Goal: Check status: Check status

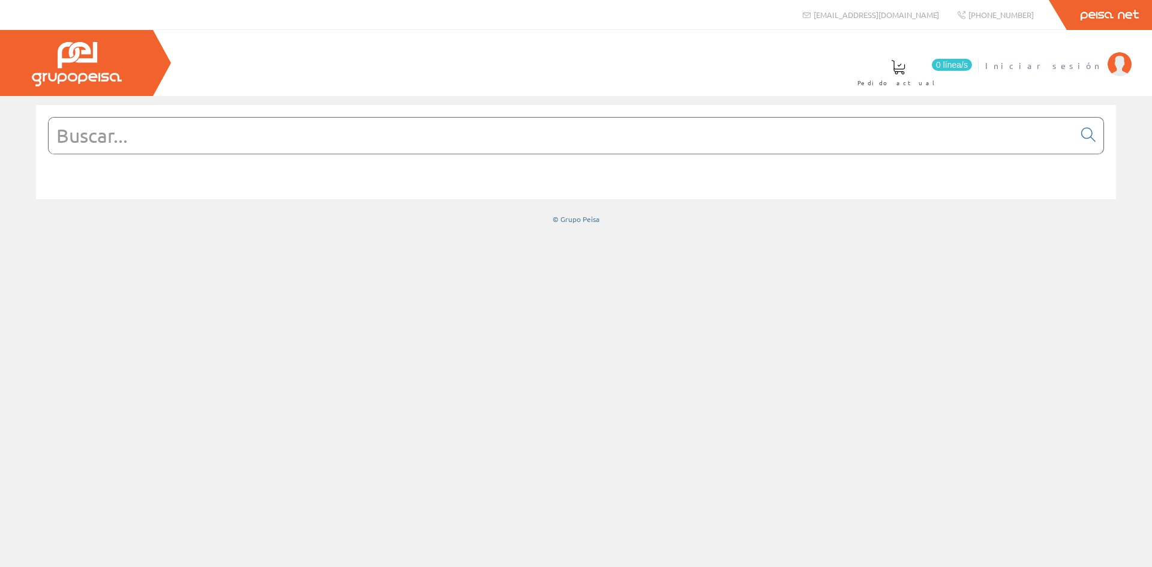
click at [1076, 71] on li "Iniciar sesión" at bounding box center [1058, 73] width 152 height 46
click at [1075, 67] on span "Iniciar sesión" at bounding box center [1043, 65] width 116 height 12
click at [1081, 66] on span "INSBE S.L." at bounding box center [1056, 65] width 89 height 12
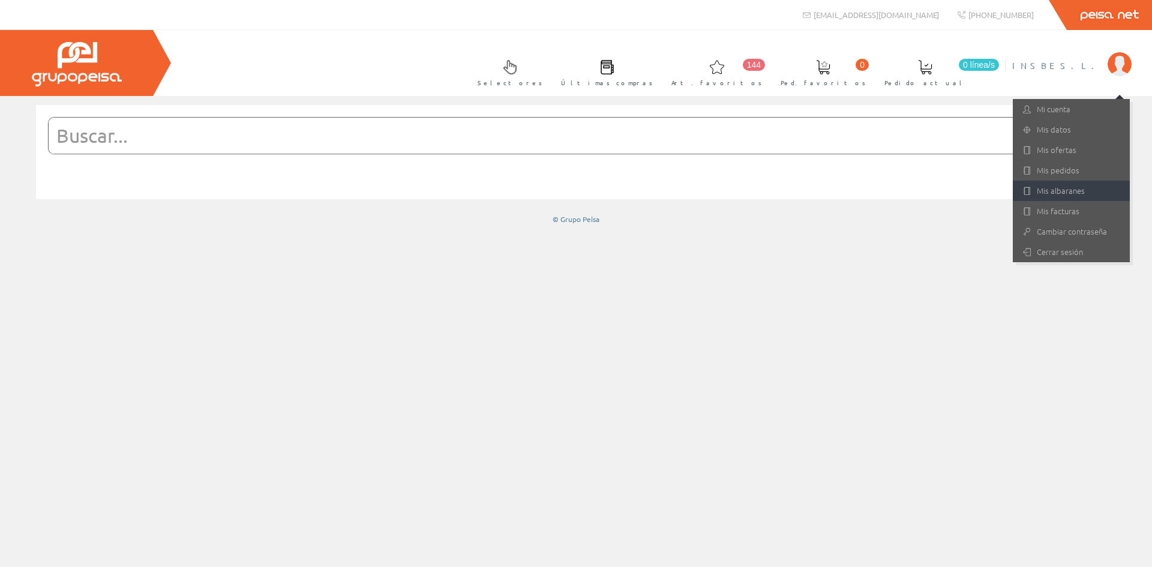
click at [1067, 193] on link "Mis albaranes" at bounding box center [1071, 191] width 117 height 20
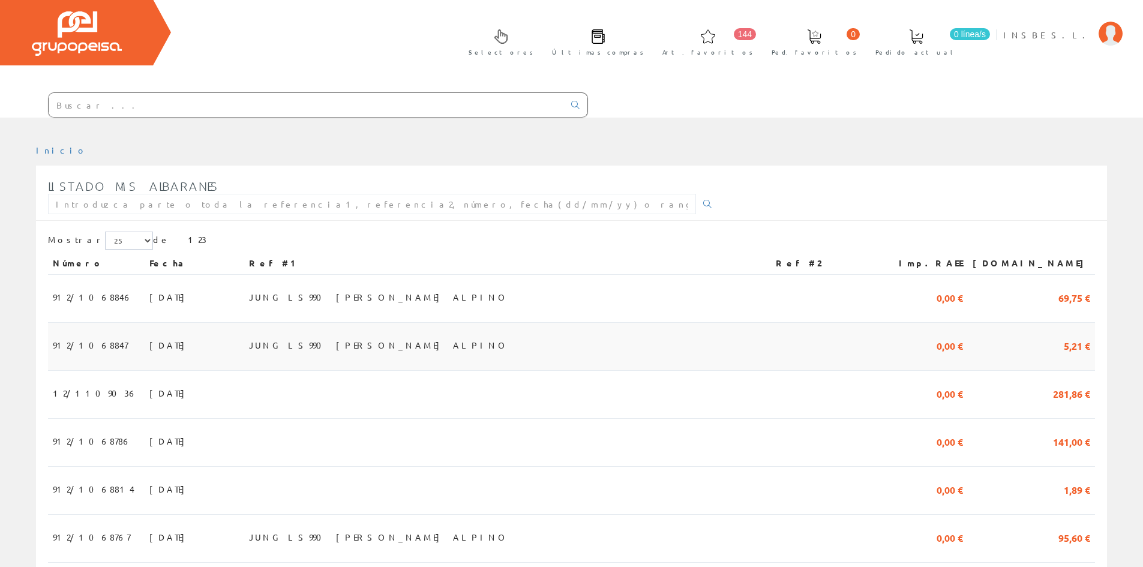
scroll to position [60, 0]
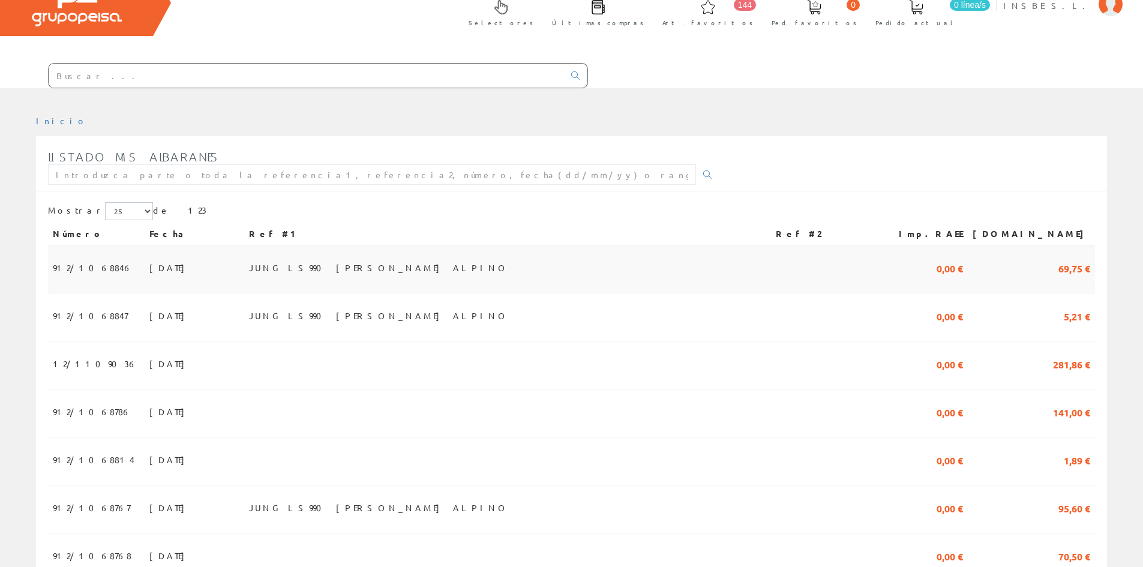
click at [158, 266] on td "[DATE]" at bounding box center [195, 269] width 100 height 48
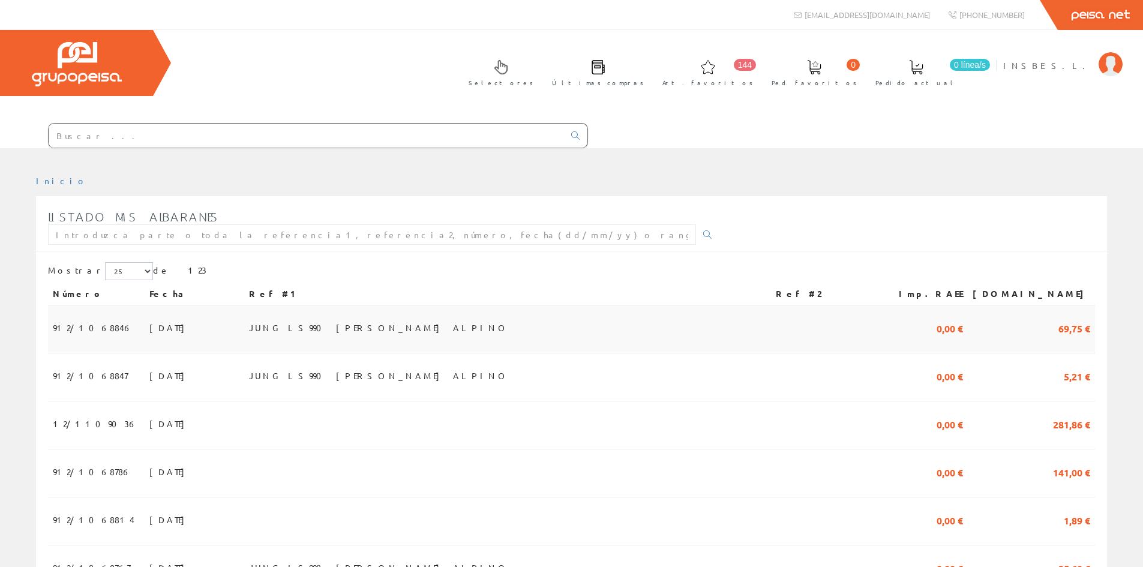
scroll to position [60, 0]
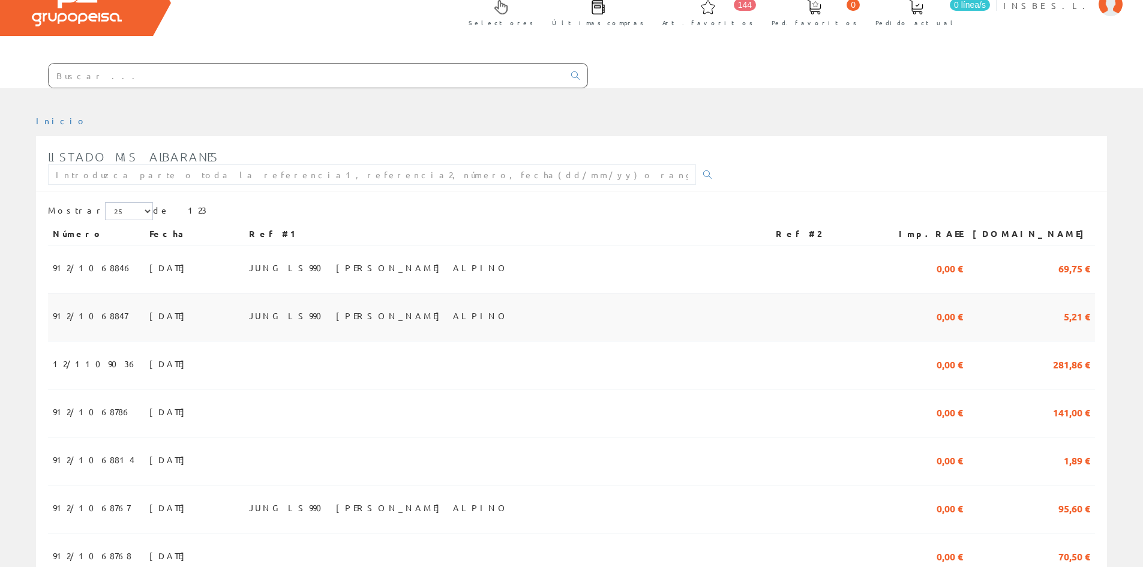
click at [149, 319] on span "[DATE]" at bounding box center [169, 315] width 41 height 20
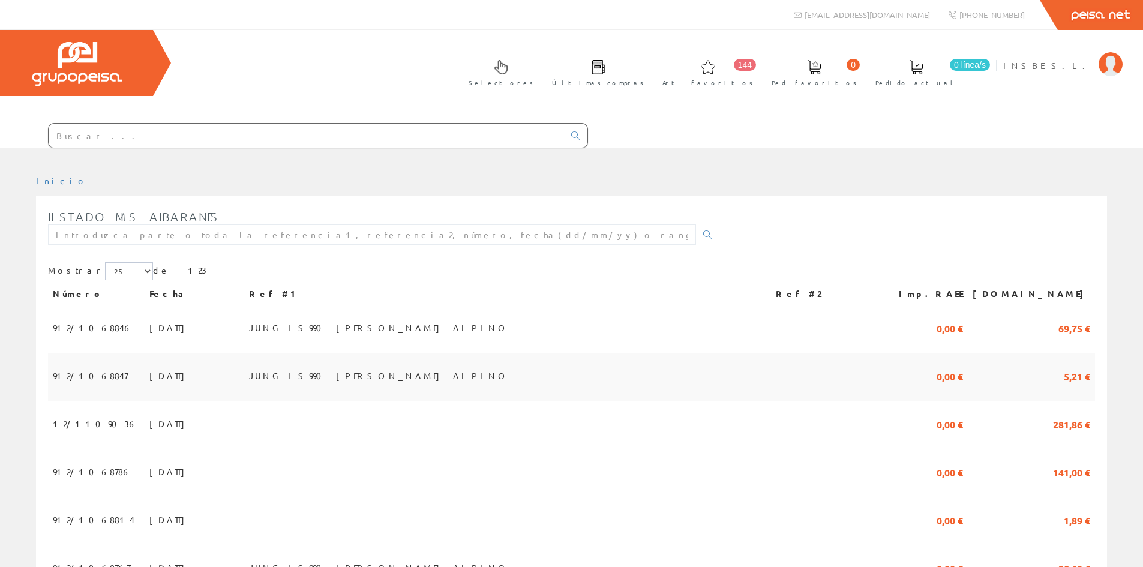
scroll to position [60, 0]
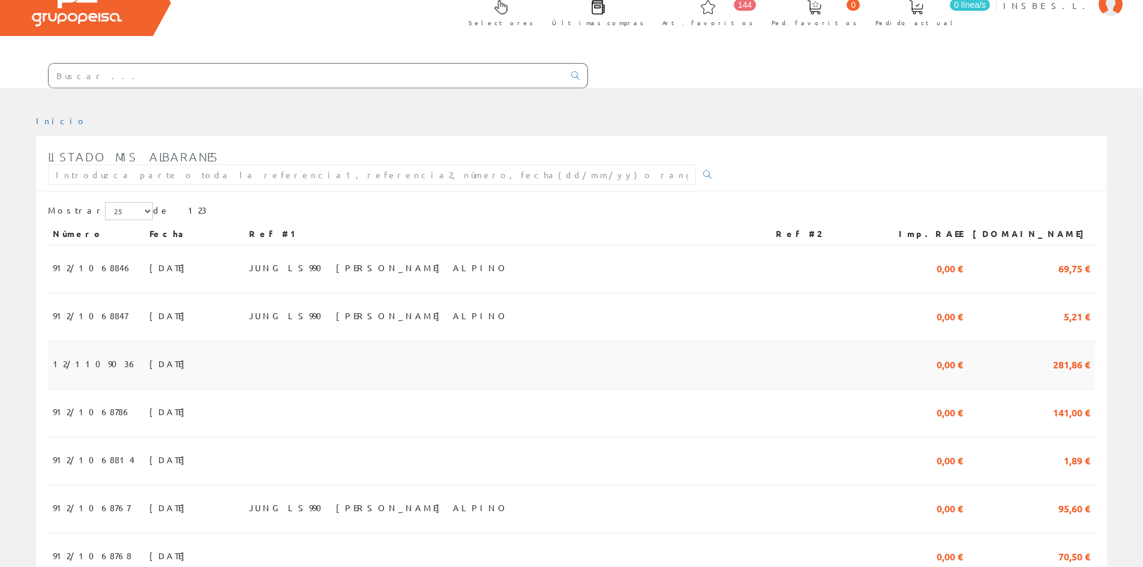
click at [157, 362] on span "07/08/2025" at bounding box center [169, 363] width 41 height 20
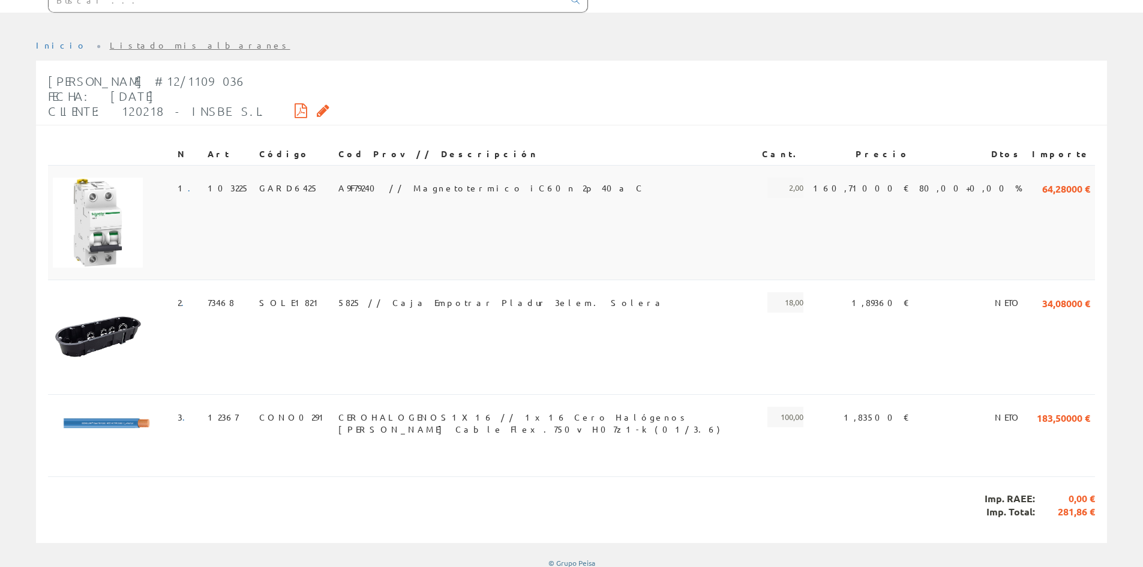
scroll to position [144, 0]
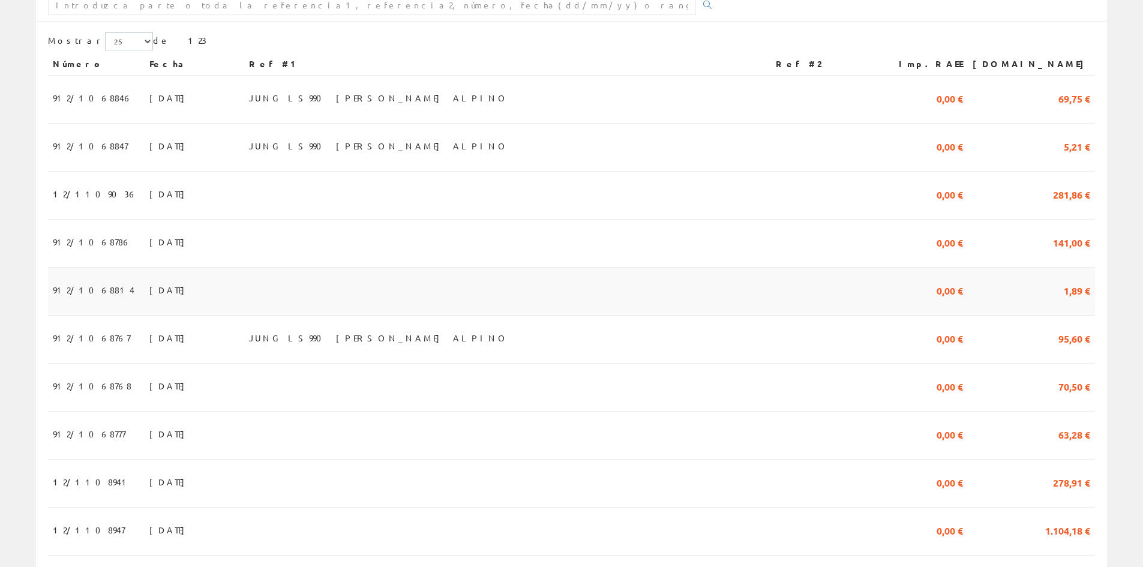
scroll to position [240, 0]
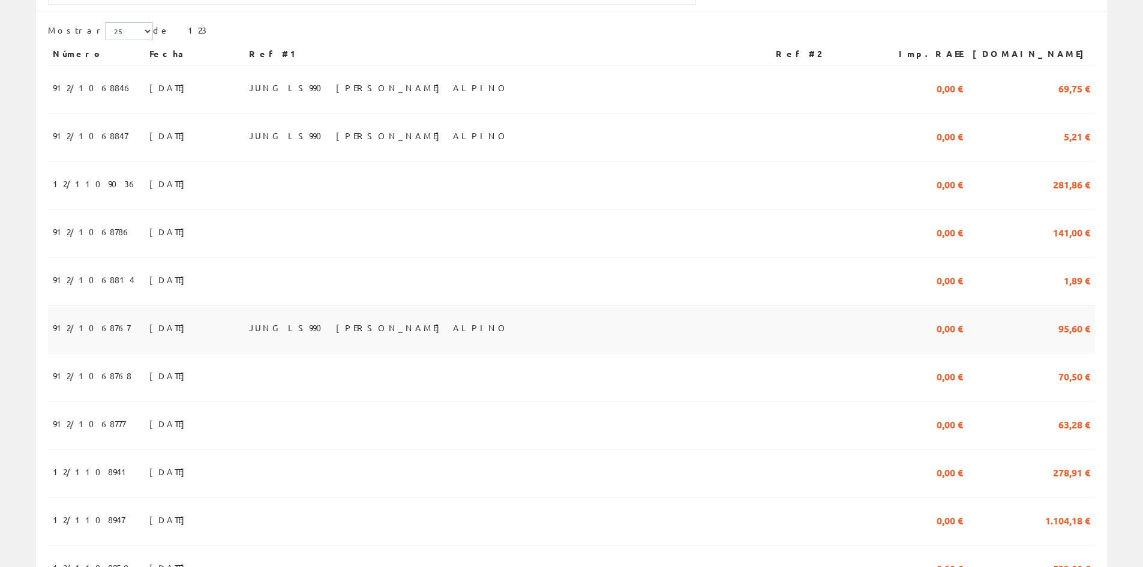
click at [149, 334] on span "[DATE]" at bounding box center [169, 327] width 41 height 20
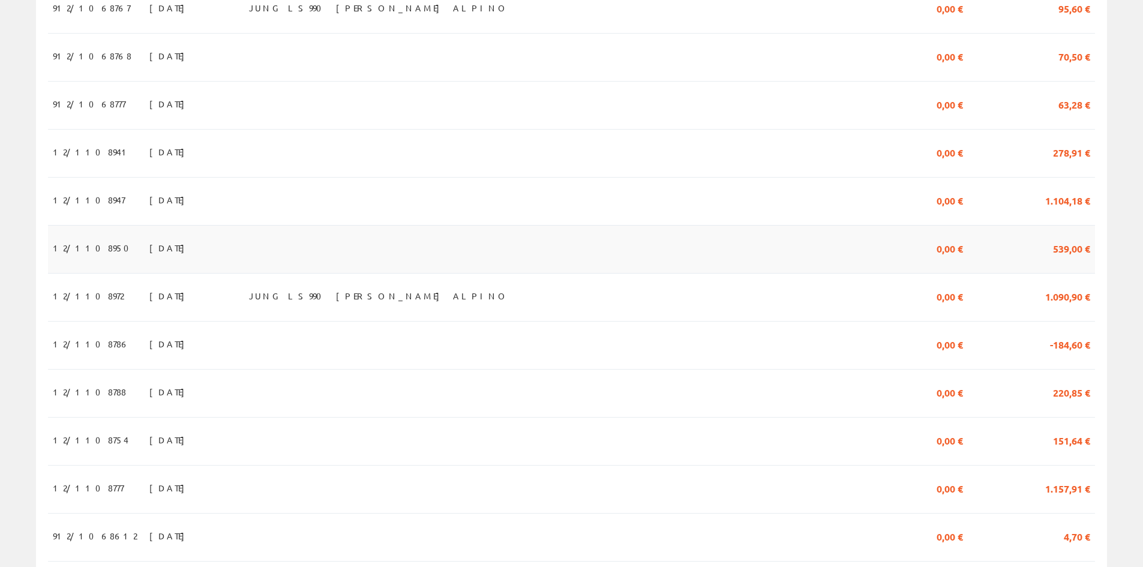
scroll to position [540, 0]
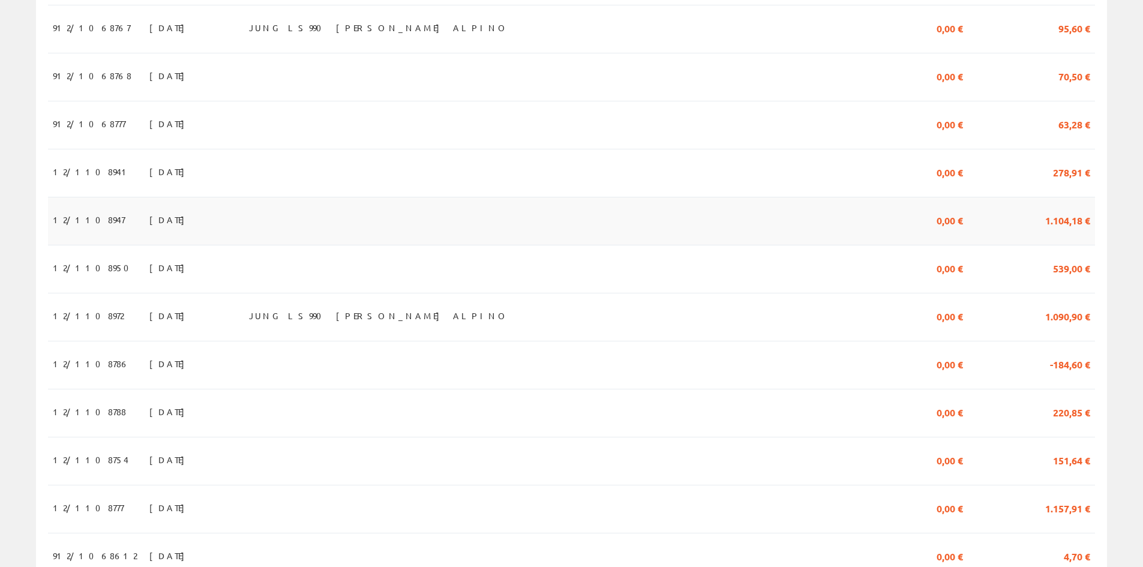
click at [149, 223] on span "[DATE]" at bounding box center [169, 219] width 41 height 20
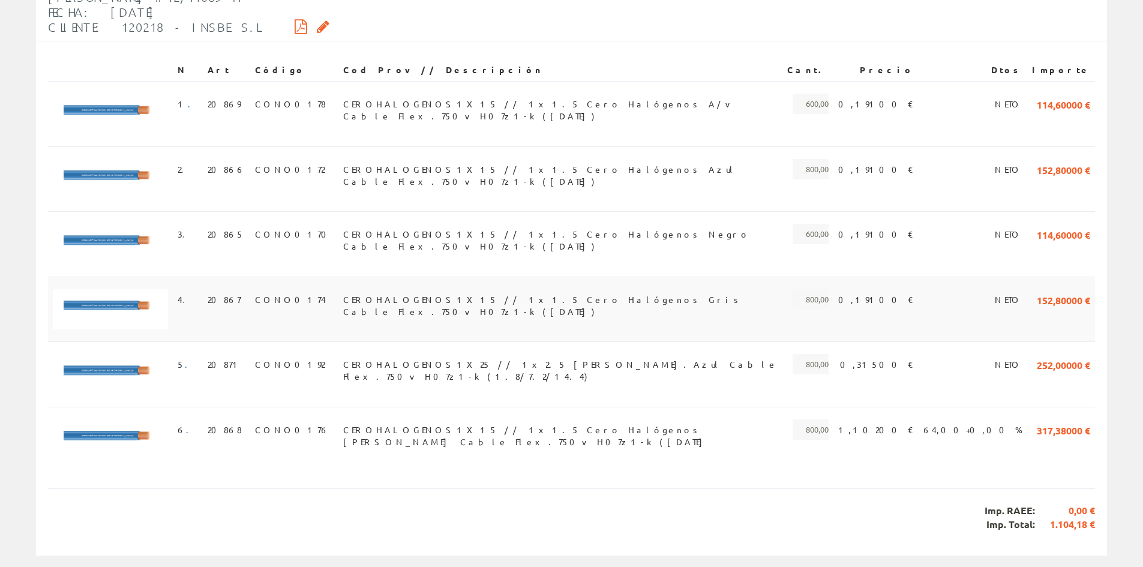
scroll to position [241, 0]
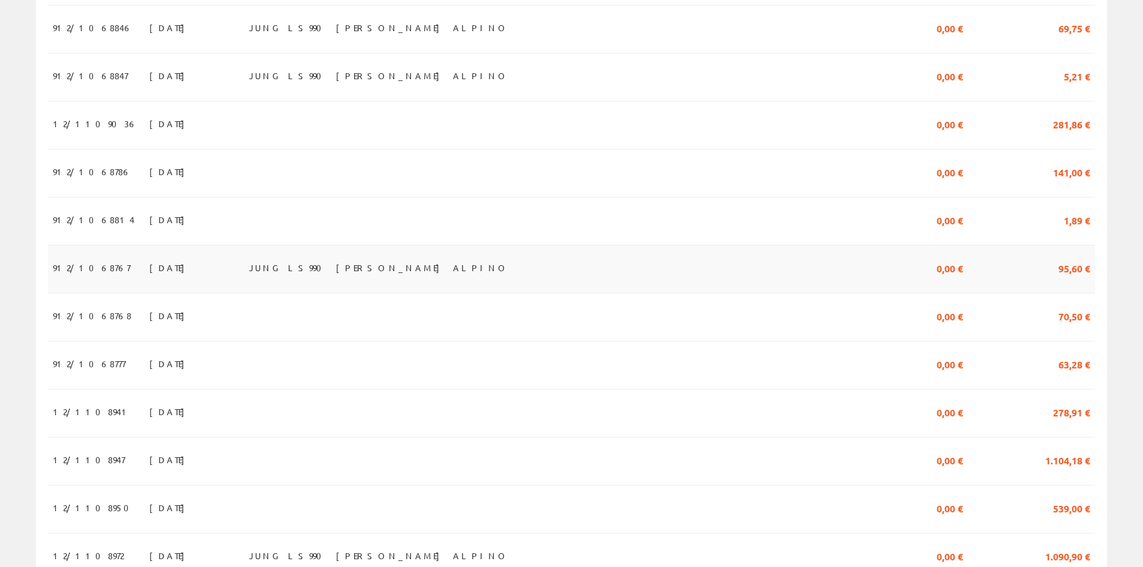
scroll to position [240, 0]
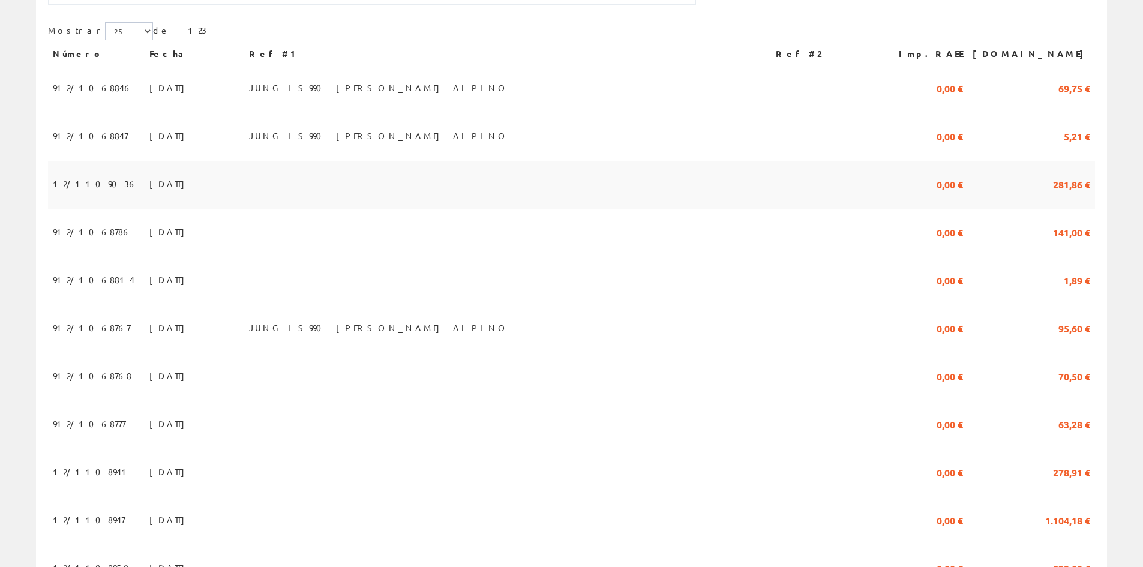
click at [167, 180] on td "[DATE]" at bounding box center [195, 185] width 100 height 48
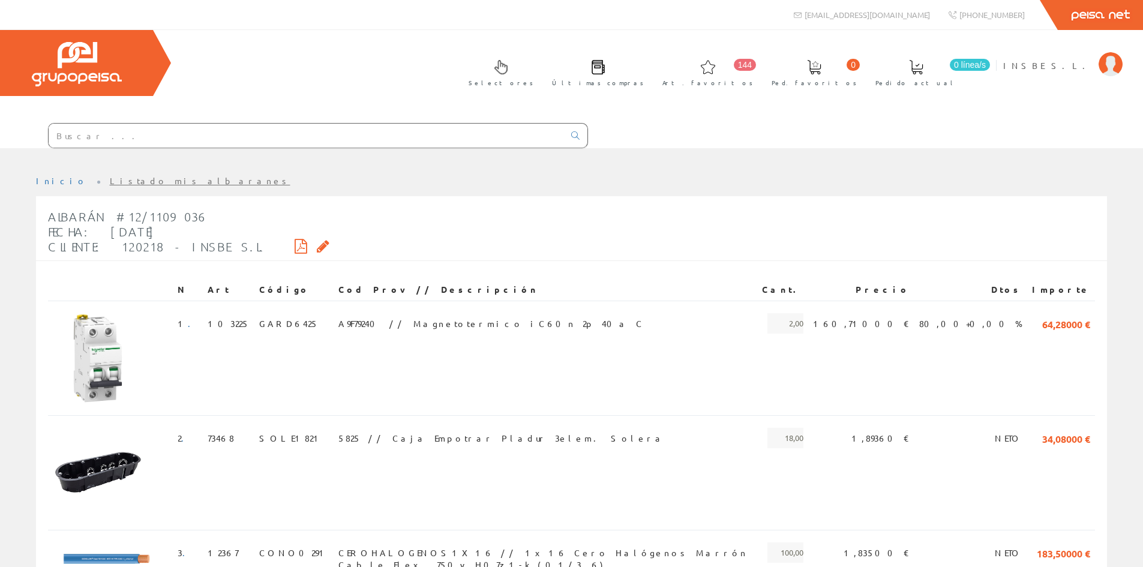
drag, startPoint x: 158, startPoint y: 212, endPoint x: 18, endPoint y: 281, distance: 155.9
drag, startPoint x: 18, startPoint y: 281, endPoint x: 236, endPoint y: 63, distance: 308.4
click at [235, 63] on div "Selectores Últimas compras 144 0" at bounding box center [571, 89] width 1143 height 118
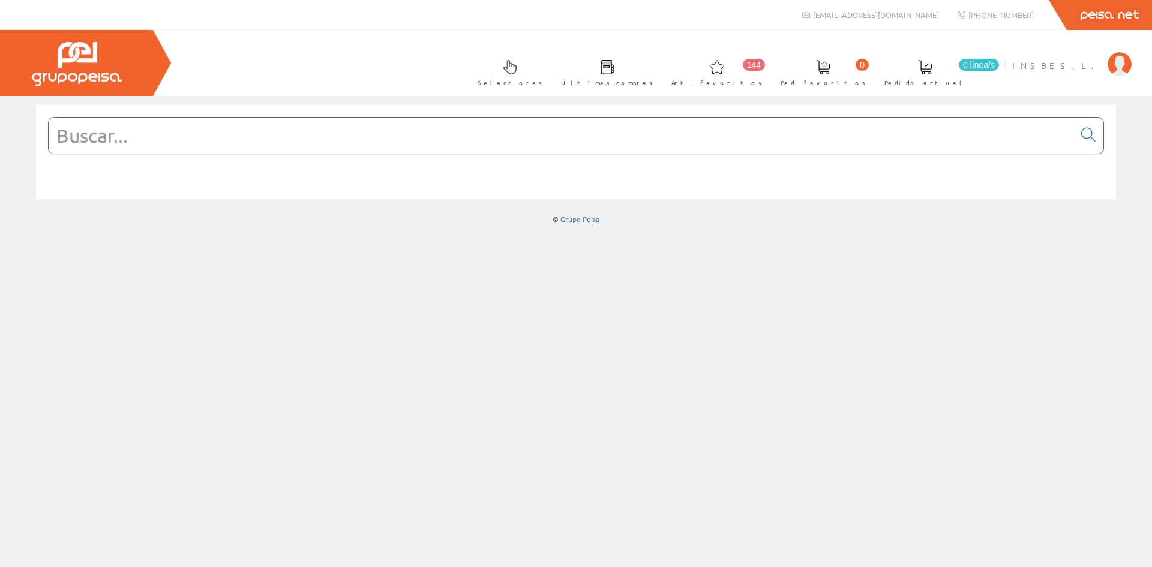
click at [1073, 64] on span "INSBE S.L." at bounding box center [1056, 65] width 89 height 12
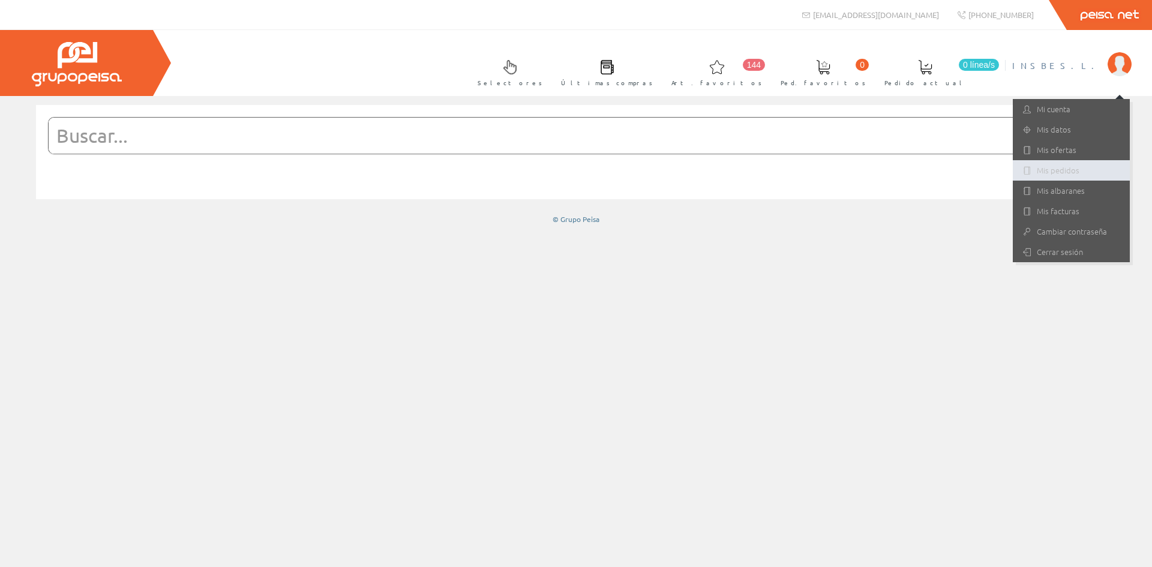
click at [1049, 170] on link "Mis pedidos" at bounding box center [1071, 170] width 117 height 20
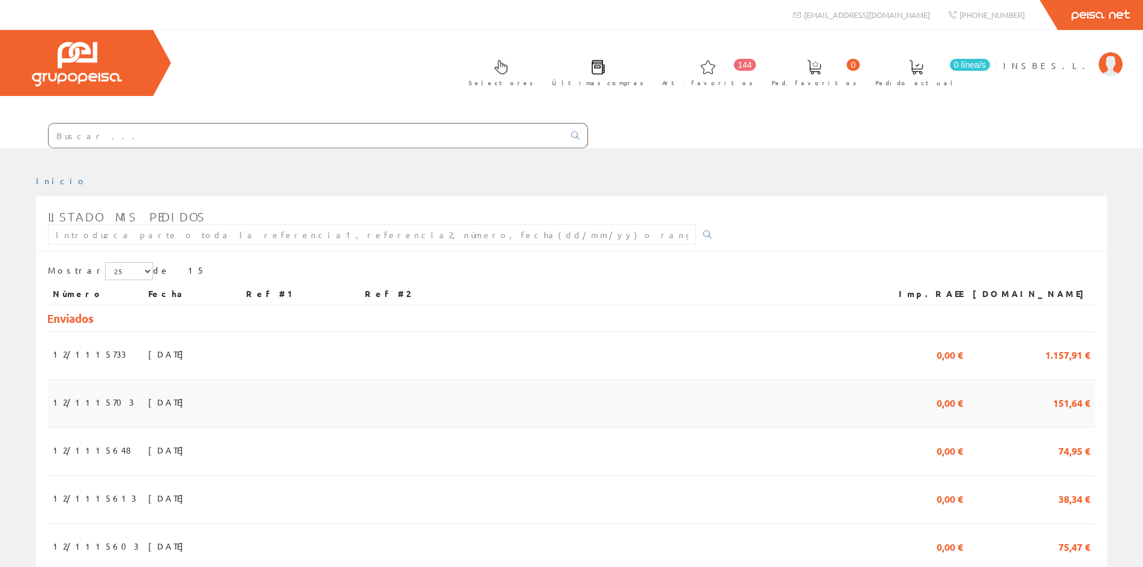
click at [148, 398] on span "[DATE]" at bounding box center [168, 402] width 41 height 20
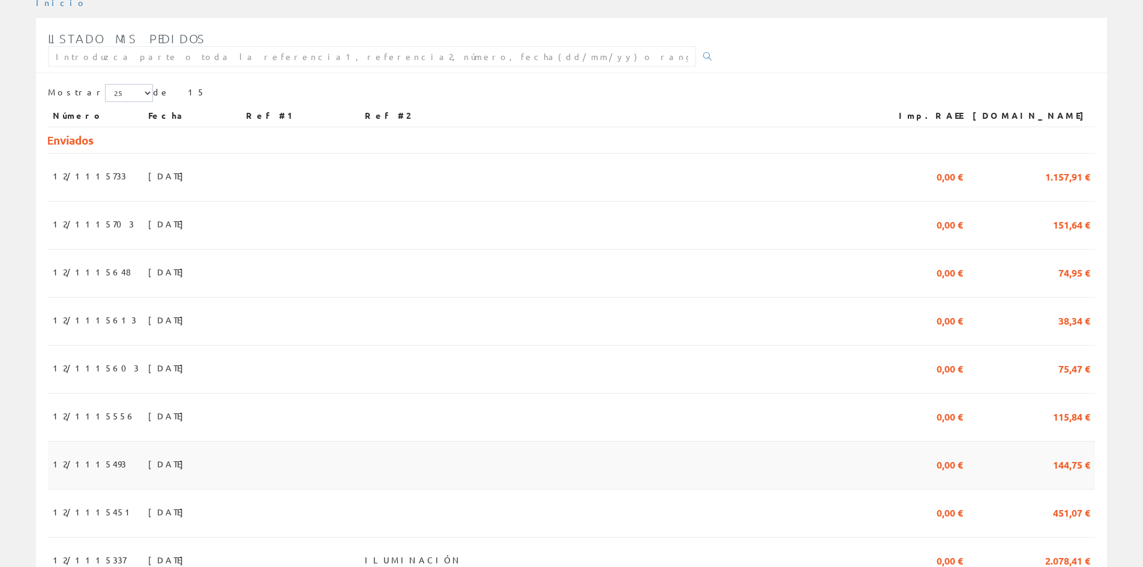
scroll to position [240, 0]
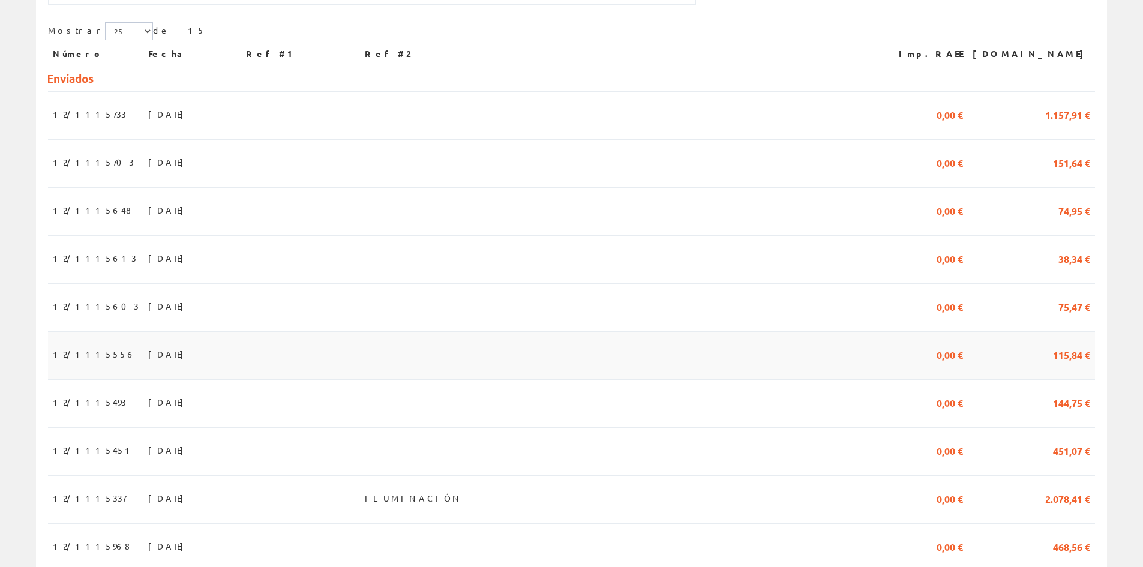
click at [148, 354] on span "[DATE]" at bounding box center [168, 354] width 41 height 20
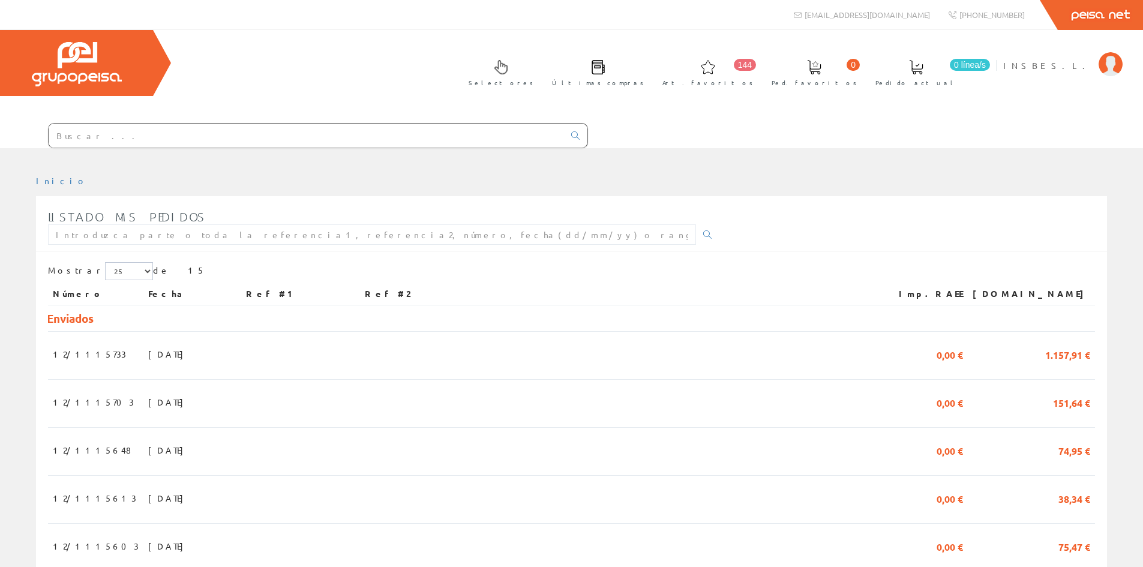
scroll to position [240, 0]
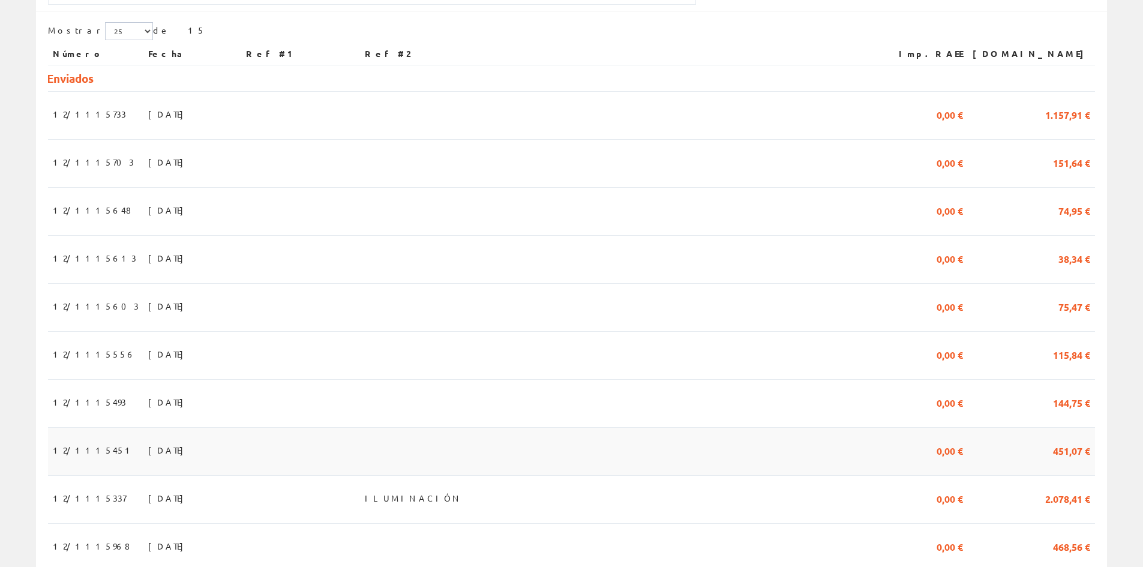
click at [148, 450] on span "[DATE]" at bounding box center [168, 450] width 41 height 20
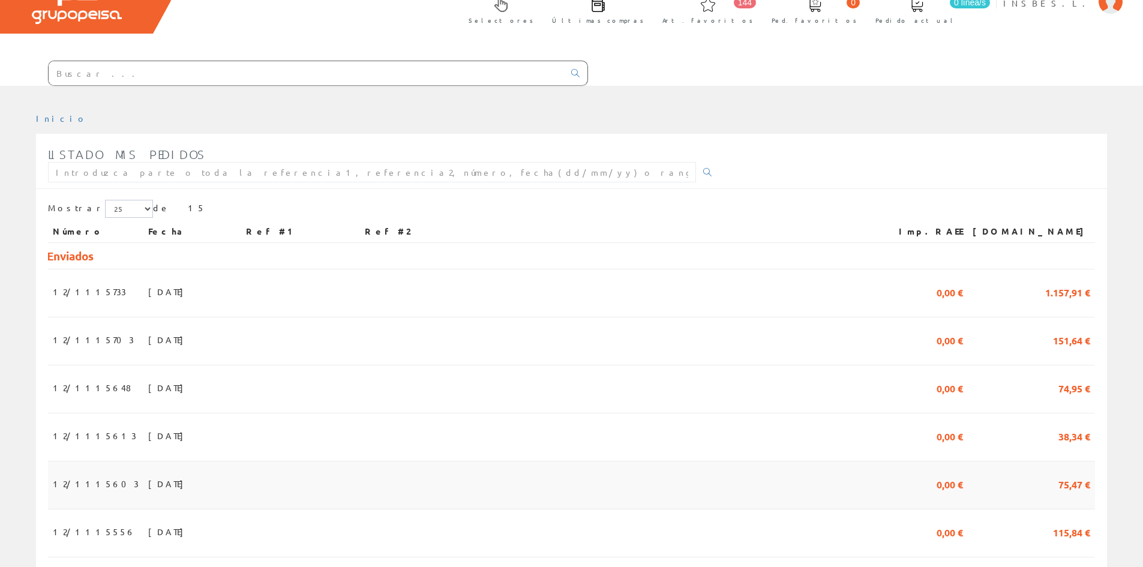
scroll to position [60, 0]
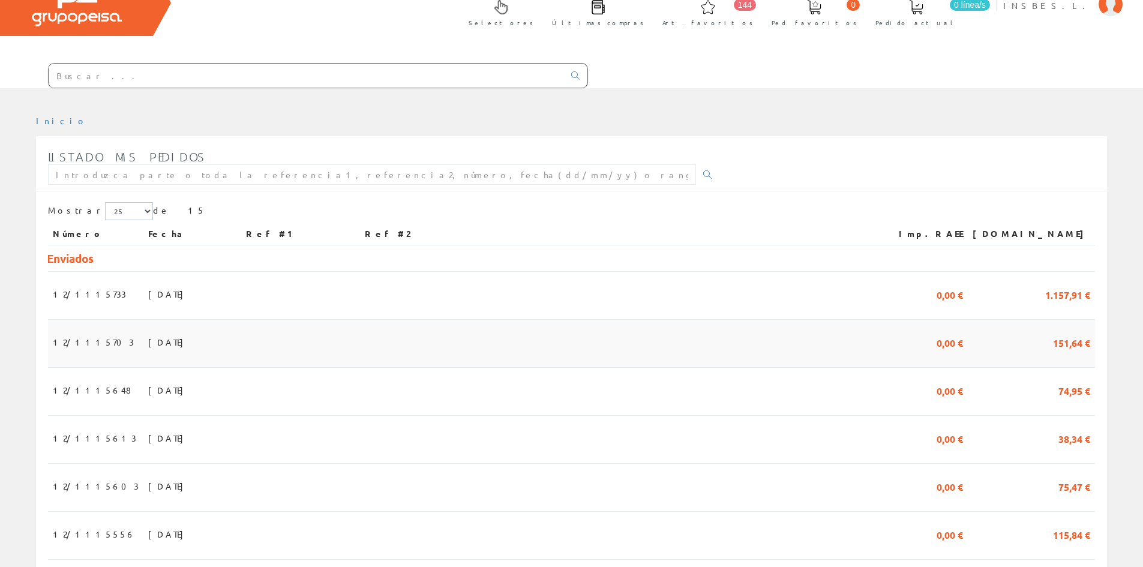
click at [158, 352] on td "28/07/2025" at bounding box center [192, 344] width 98 height 48
